Goal: Find contact information: Obtain details needed to contact an individual or organization

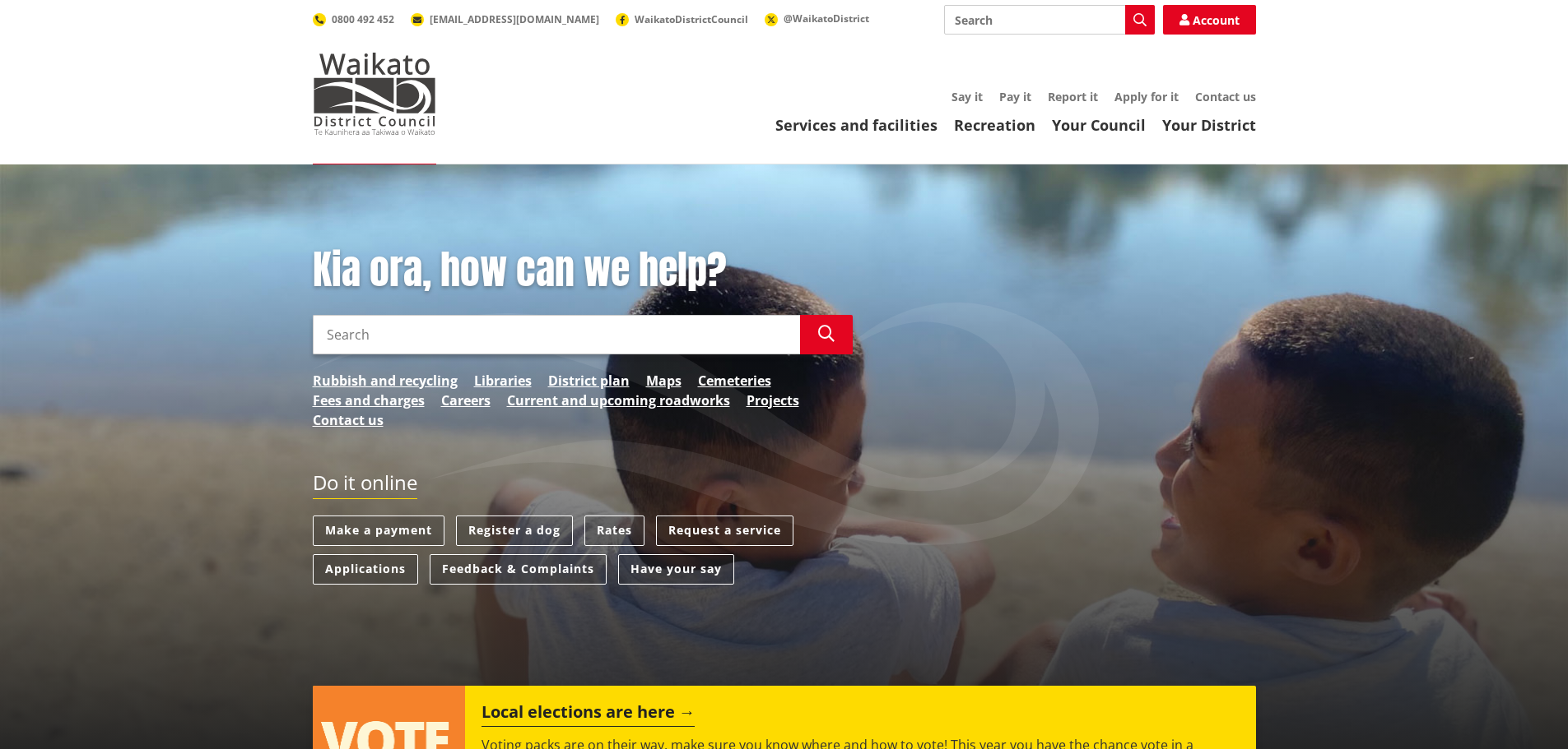
click at [384, 341] on input "Search" at bounding box center [556, 335] width 487 height 40
type input "42 fox road"
click at [835, 330] on button "Search" at bounding box center [826, 335] width 53 height 40
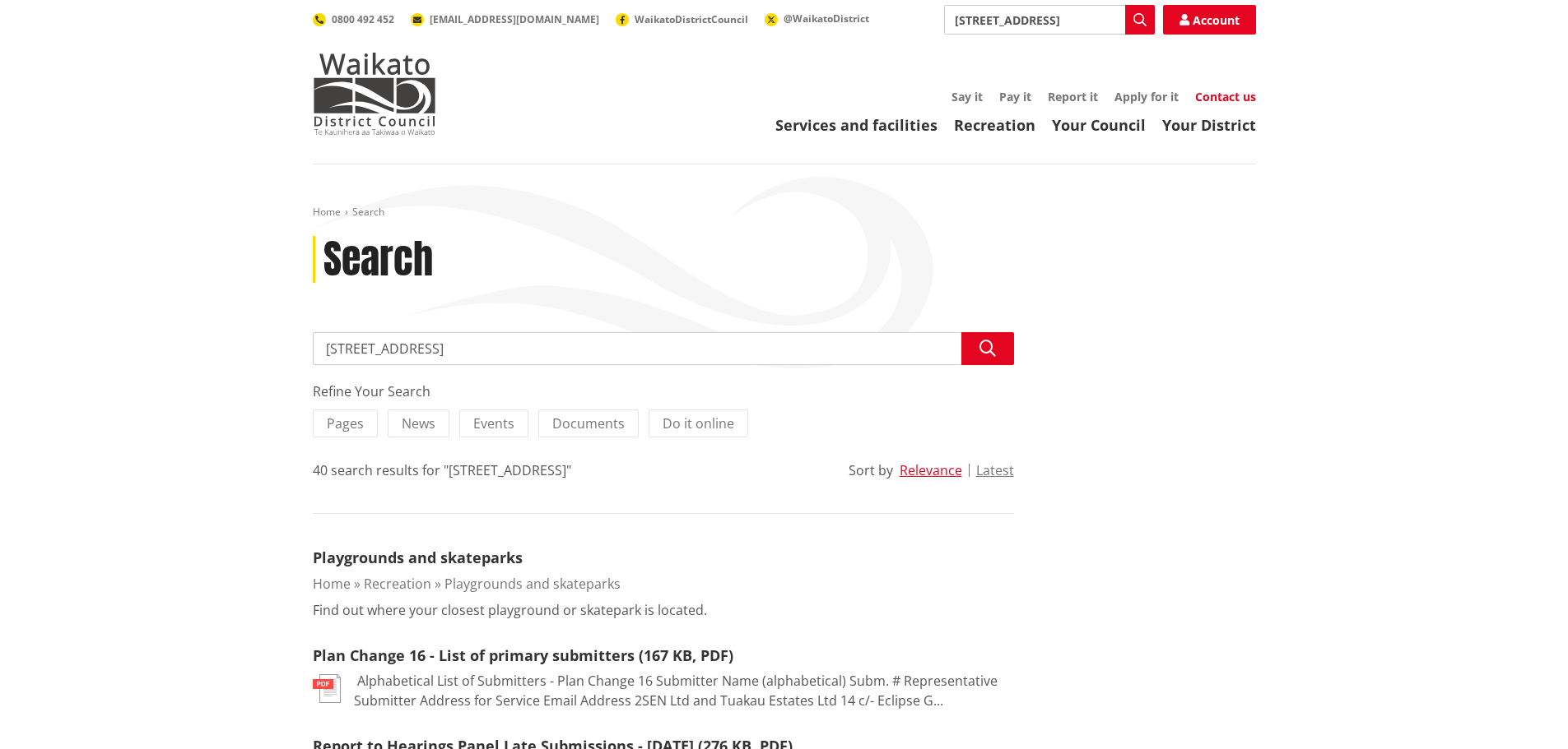
click at [1229, 98] on link "Contact us" at bounding box center [1225, 96] width 61 height 16
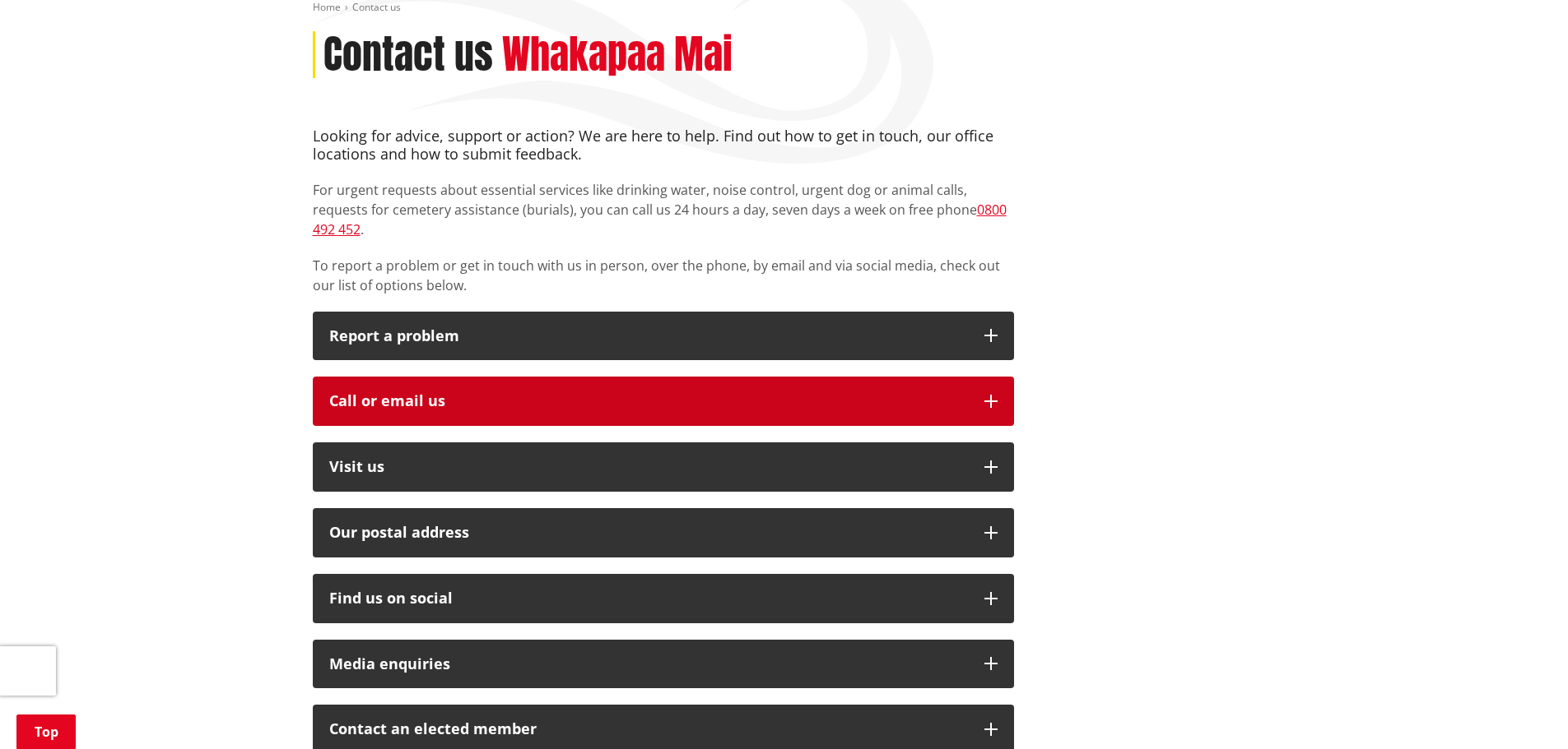
scroll to position [246, 0]
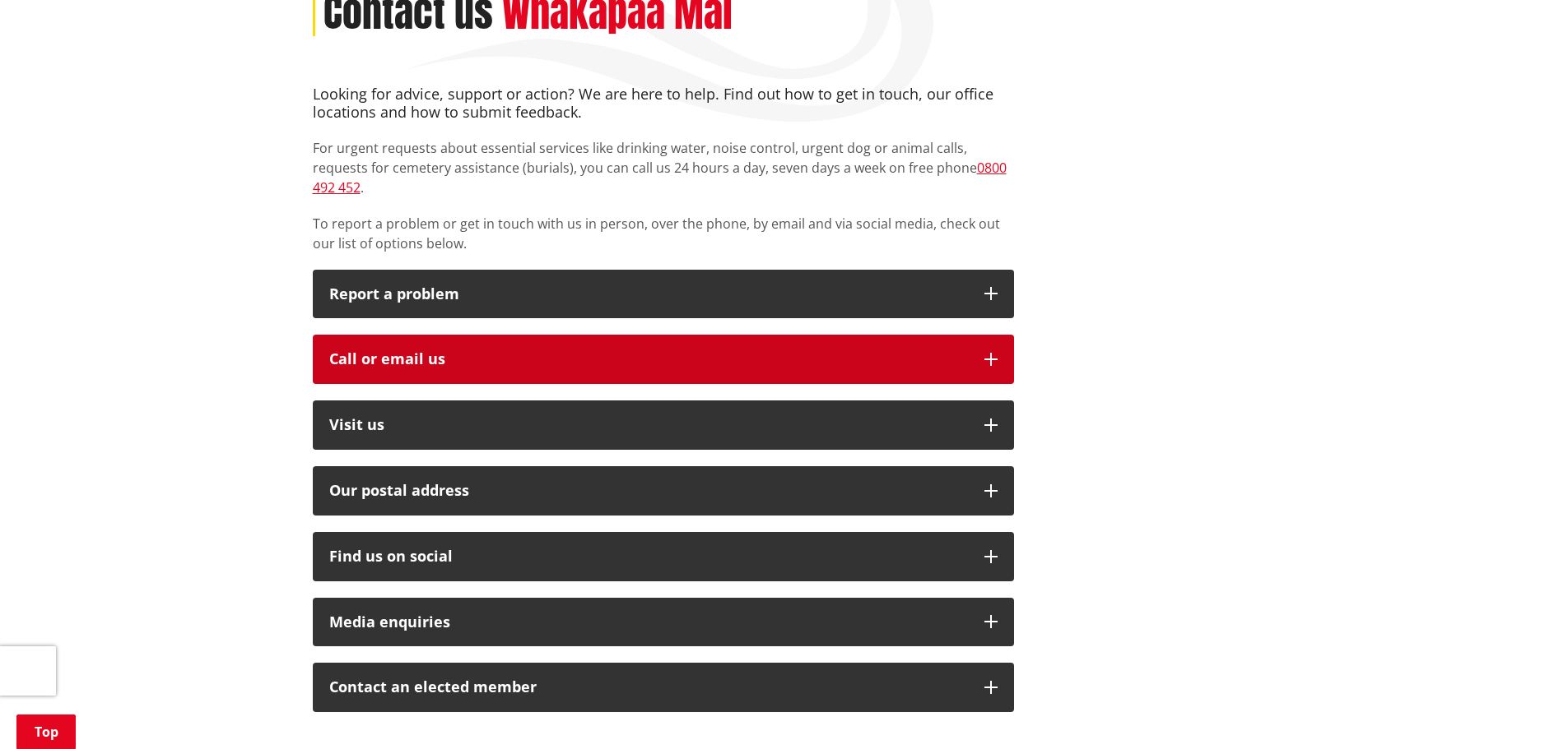
click at [988, 335] on button "Call or email us" at bounding box center [663, 359] width 701 height 49
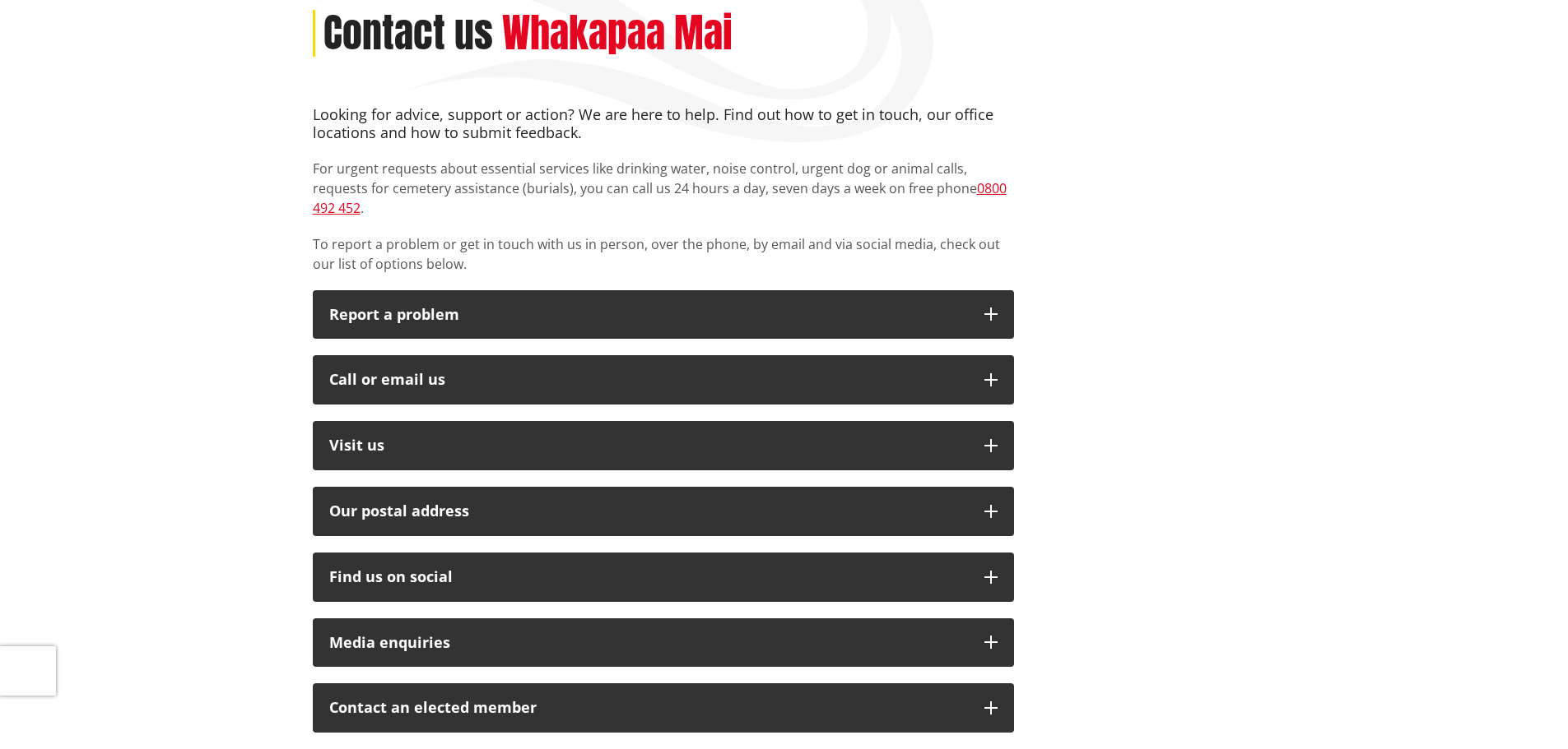
scroll to position [246, 0]
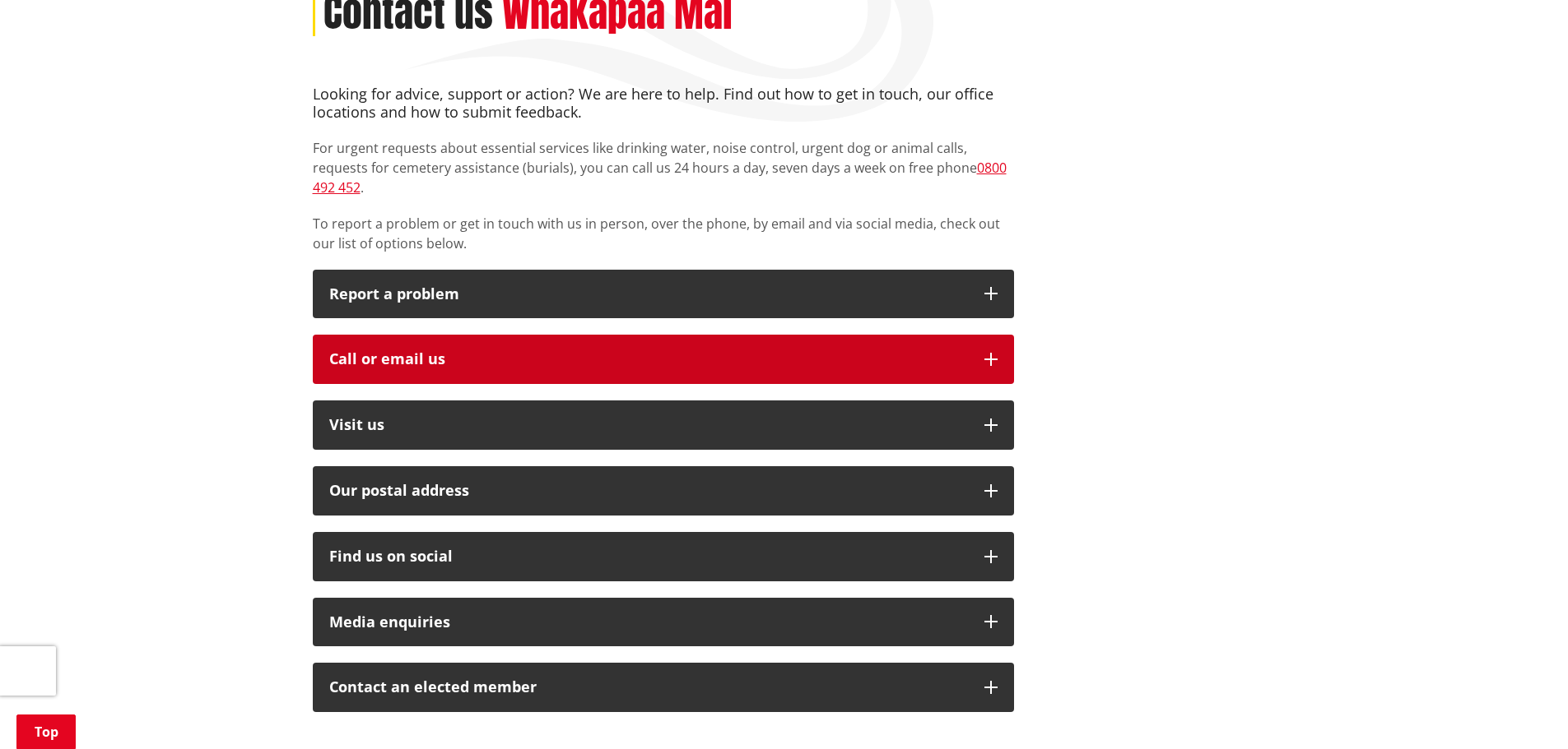
click at [986, 353] on icon "button" at bounding box center [991, 359] width 13 height 13
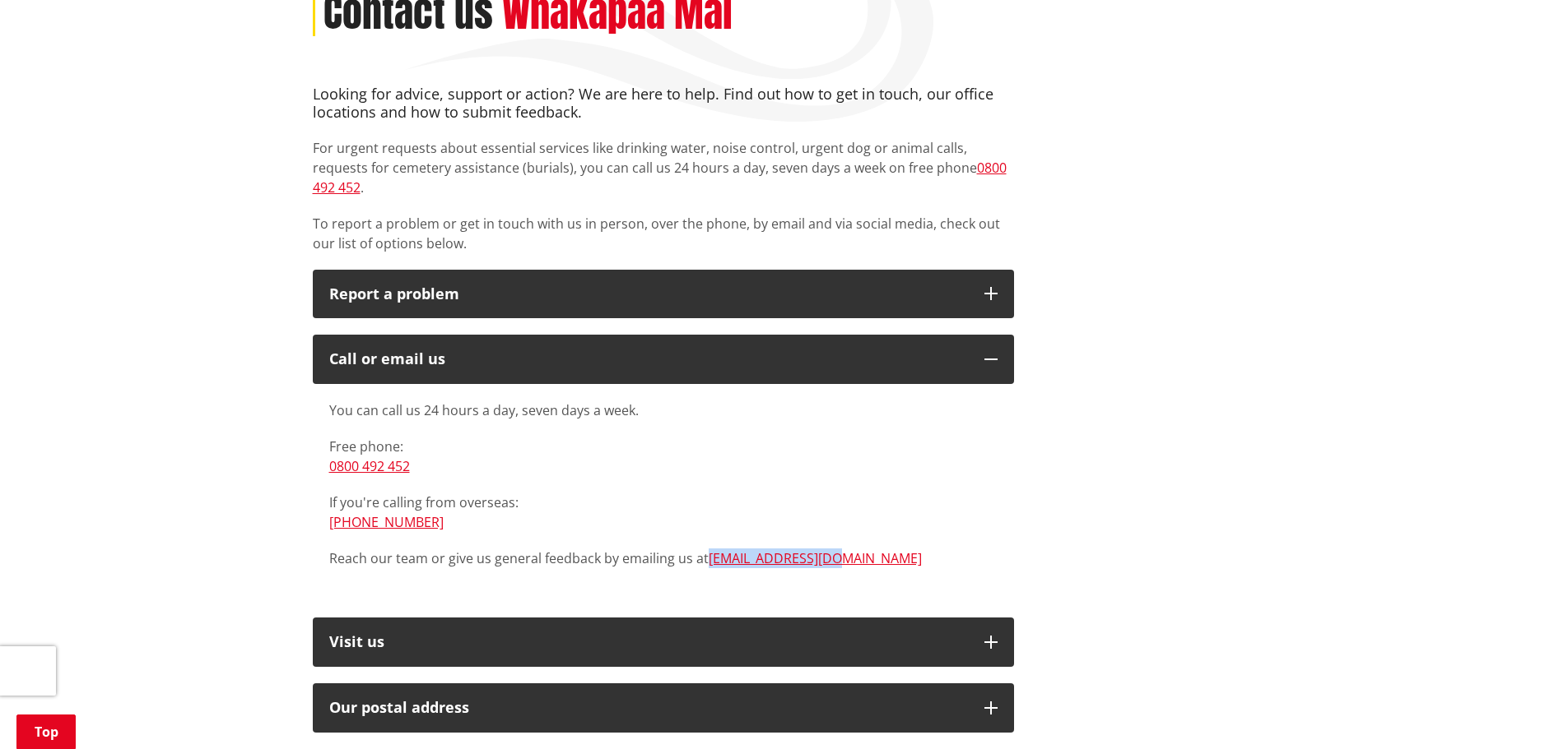
drag, startPoint x: 832, startPoint y: 542, endPoint x: 705, endPoint y: 550, distance: 127.3
click at [705, 550] on div "You can call us 24 hours a day, seven days a week. Free phone: 0800 492 452 If …" at bounding box center [663, 493] width 701 height 218
copy p "[EMAIL_ADDRESS][DOMAIN_NAME]"
